Goal: Complete application form

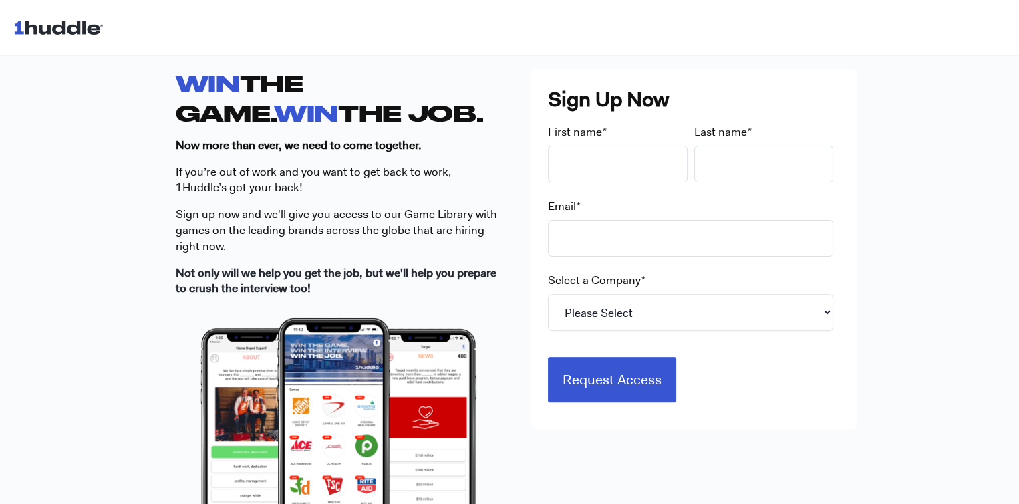
scroll to position [379, 0]
click at [569, 301] on select "Please Select 7-Eleven Ace Hardware Albertsons Companies ALDI Amazon Aveanna He…" at bounding box center [690, 312] width 285 height 37
select select "Starbucks"
click at [548, 294] on select "Please Select 7-Eleven Ace Hardware Albertsons Companies ALDI Amazon Aveanna He…" at bounding box center [690, 312] width 285 height 37
click at [599, 156] on input "First name *" at bounding box center [618, 164] width 140 height 37
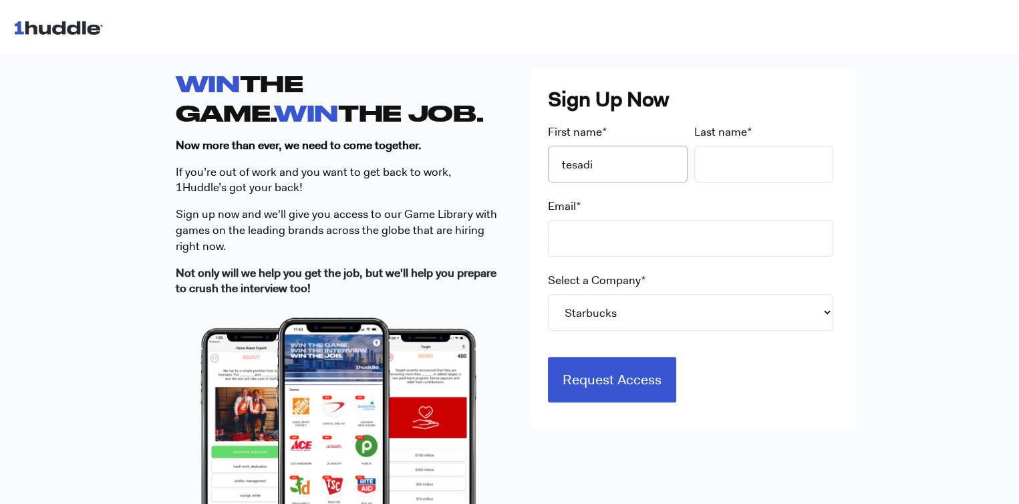
type input "tesadi"
click at [743, 162] on input "Last name *" at bounding box center [764, 164] width 140 height 37
type input "samaranayake"
click at [627, 235] on input "Email *" at bounding box center [690, 238] width 285 height 37
click at [548, 357] on input "Request Access" at bounding box center [612, 379] width 128 height 45
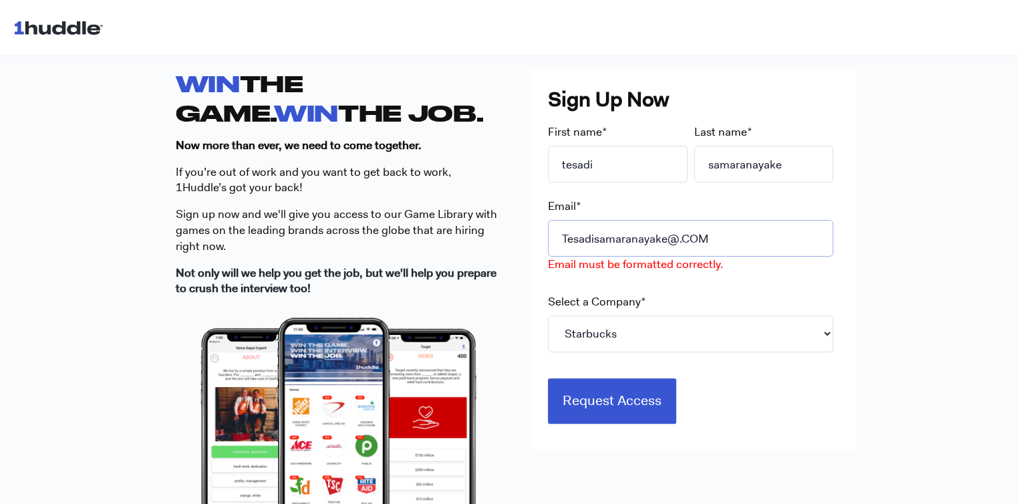
click at [732, 240] on input "Tesadisamaranayake@.COM" at bounding box center [690, 238] width 285 height 37
click at [696, 248] on input "Tesadisamaranayake@" at bounding box center [690, 238] width 285 height 37
click at [722, 249] on input "Tesadisamaranayake@GAMIL" at bounding box center [690, 238] width 285 height 37
click at [725, 209] on div "Email * Tesadisamaranayake@G Email must be formatted correctly." at bounding box center [694, 238] width 292 height 80
click at [696, 241] on input "Tesadisamaranayake@G" at bounding box center [690, 238] width 285 height 37
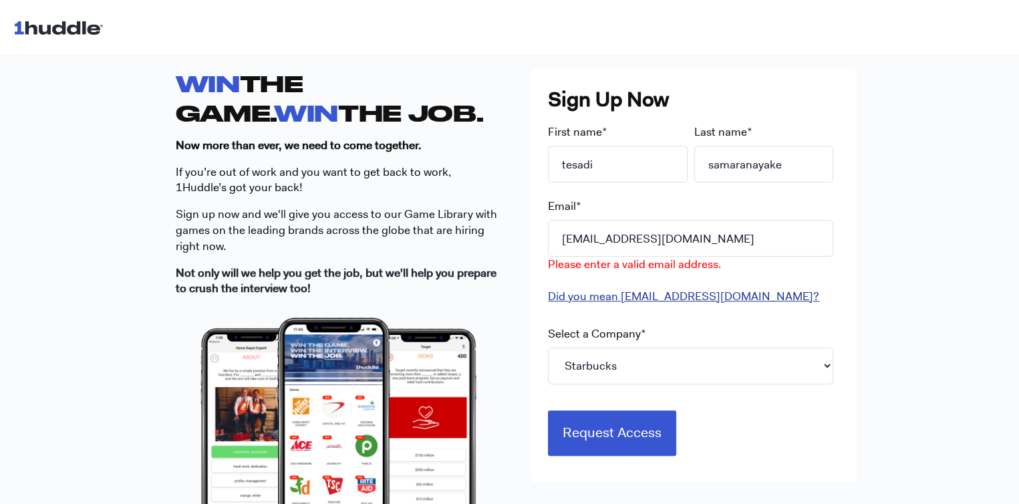
click at [665, 294] on link "Did you mean [EMAIL_ADDRESS][DOMAIN_NAME]?" at bounding box center [683, 296] width 271 height 15
type input "[EMAIL_ADDRESS][DOMAIN_NAME]"
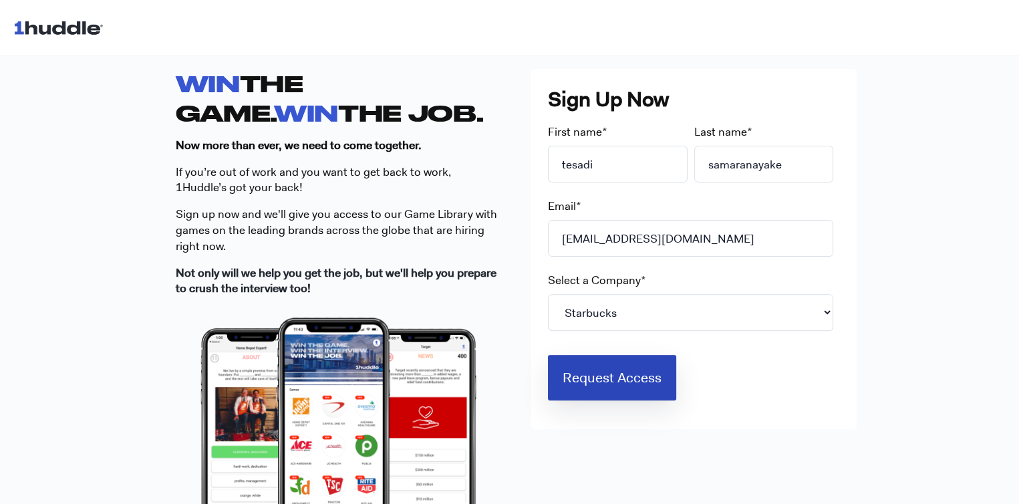
click at [641, 387] on input "Request Access" at bounding box center [612, 377] width 128 height 45
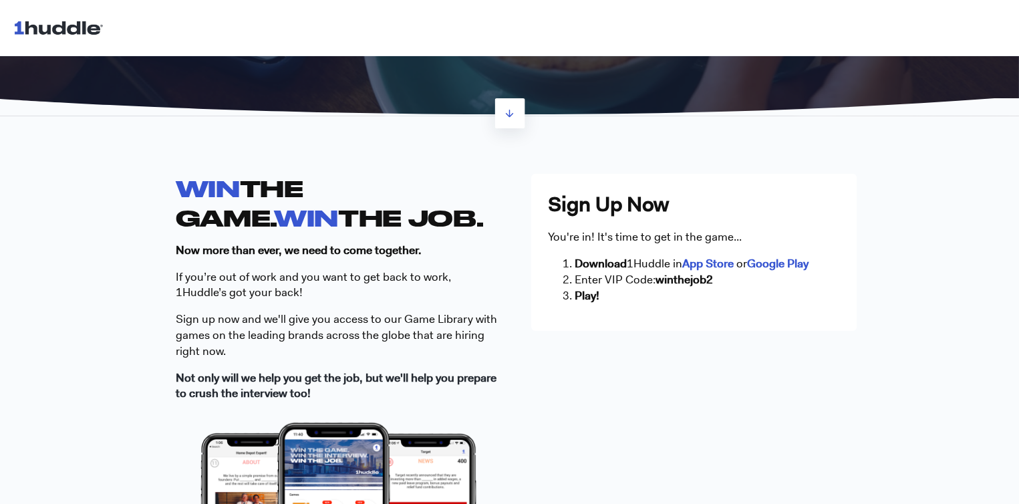
scroll to position [273, 0]
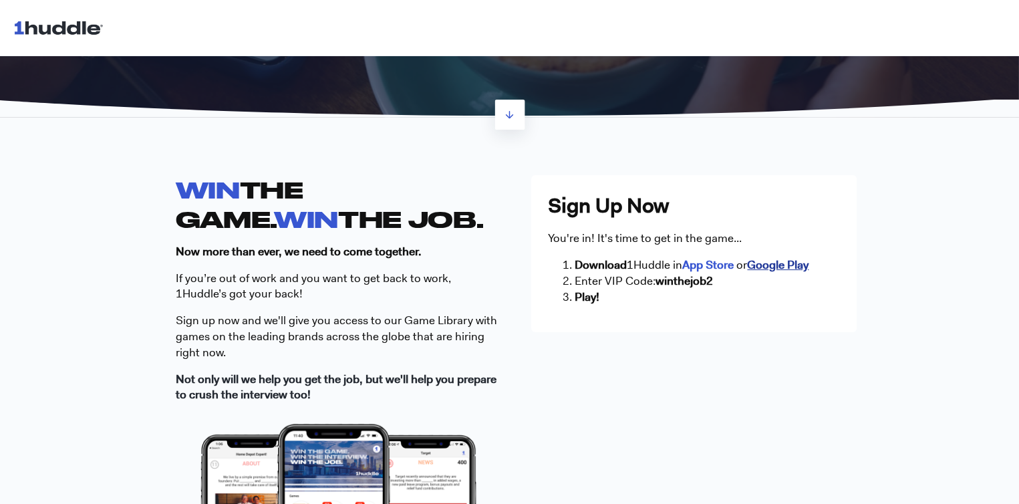
click at [775, 263] on strong "Google Play" at bounding box center [777, 264] width 61 height 15
